Goal: Book appointment/travel/reservation

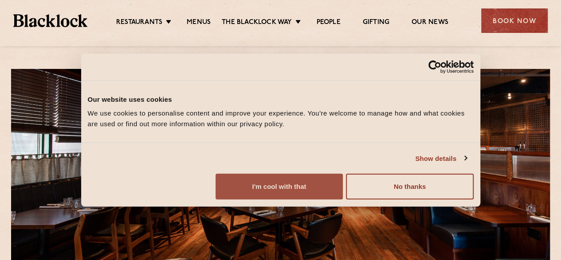
click at [343, 199] on button "I'm cool with that" at bounding box center [279, 187] width 127 height 26
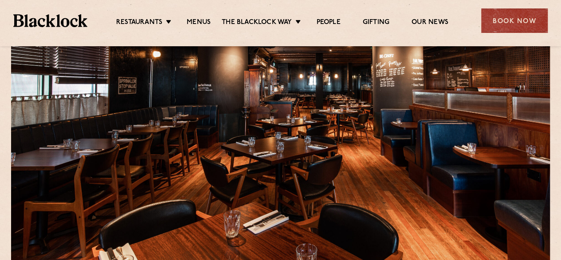
scroll to position [92, 0]
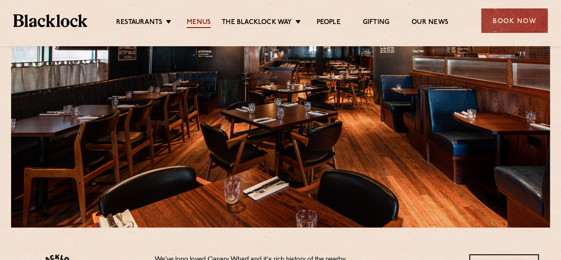
click at [204, 24] on link "Menus" at bounding box center [199, 23] width 24 height 10
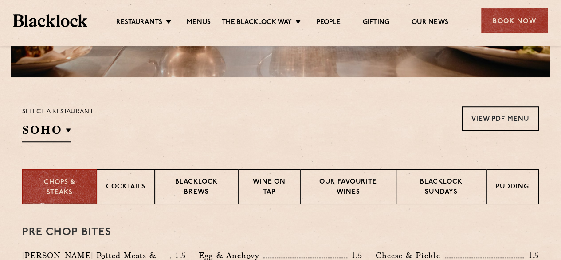
scroll to position [241, 0]
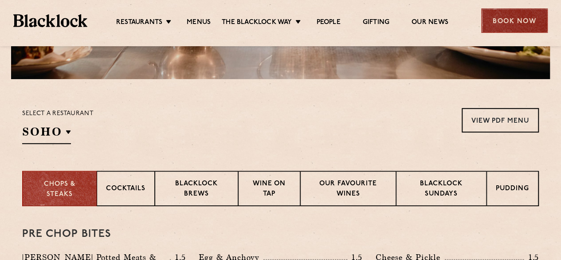
click at [524, 20] on div "Book Now" at bounding box center [514, 20] width 67 height 24
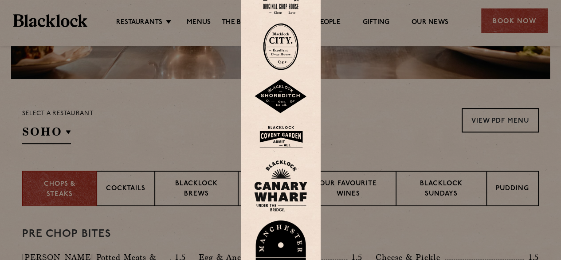
click at [288, 185] on img at bounding box center [280, 185] width 53 height 51
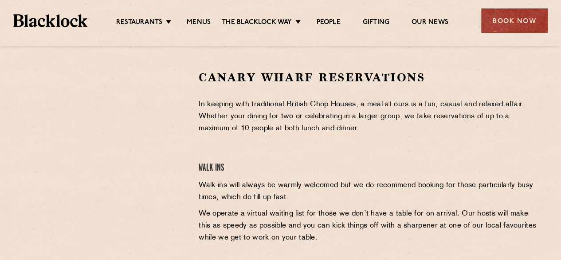
scroll to position [279, 0]
